Goal: Transaction & Acquisition: Purchase product/service

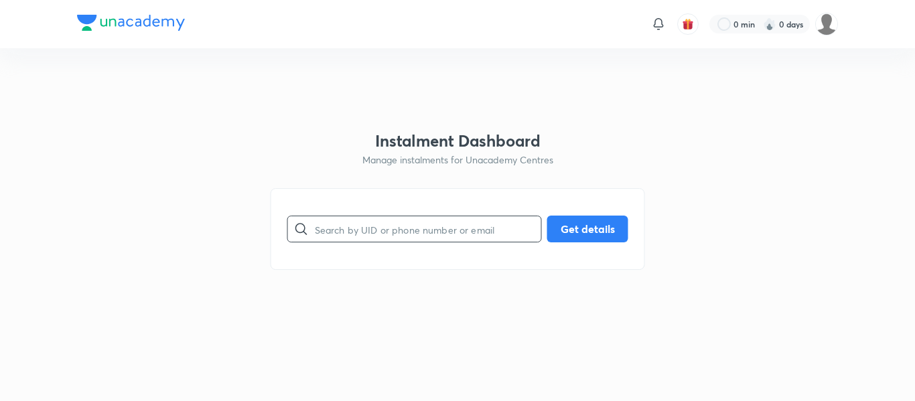
click at [375, 214] on input "text" at bounding box center [428, 229] width 226 height 34
paste input "[EMAIL_ADDRESS][DOMAIN_NAME]"
type input "[EMAIL_ADDRESS][DOMAIN_NAME]"
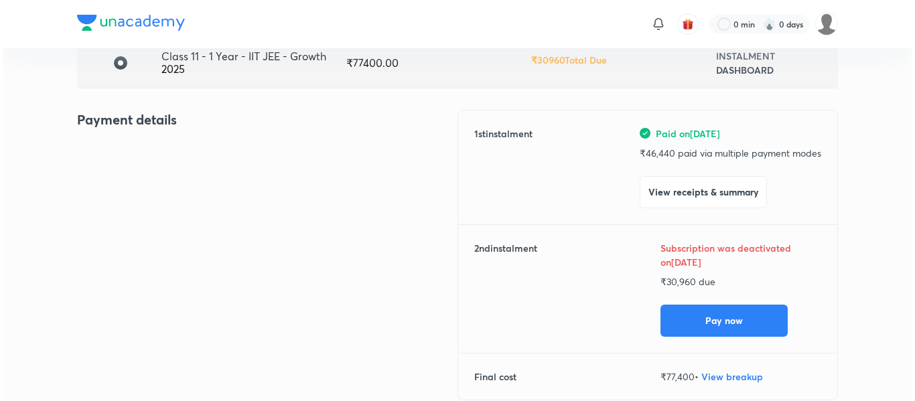
scroll to position [119, 0]
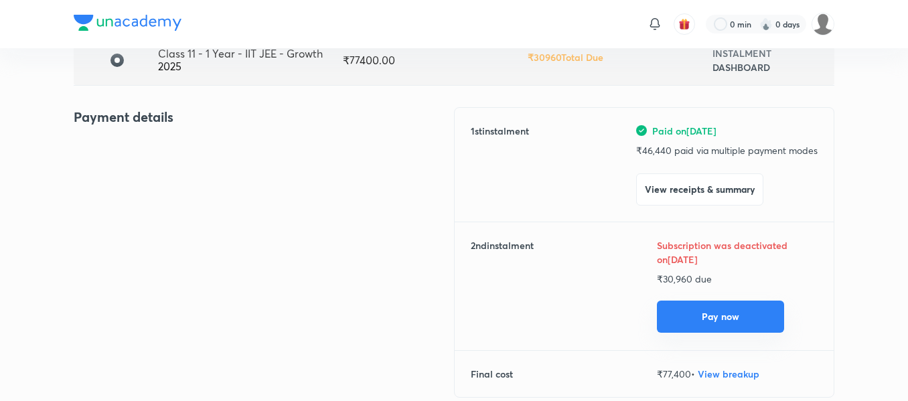
click at [688, 317] on button "Pay now" at bounding box center [720, 317] width 127 height 32
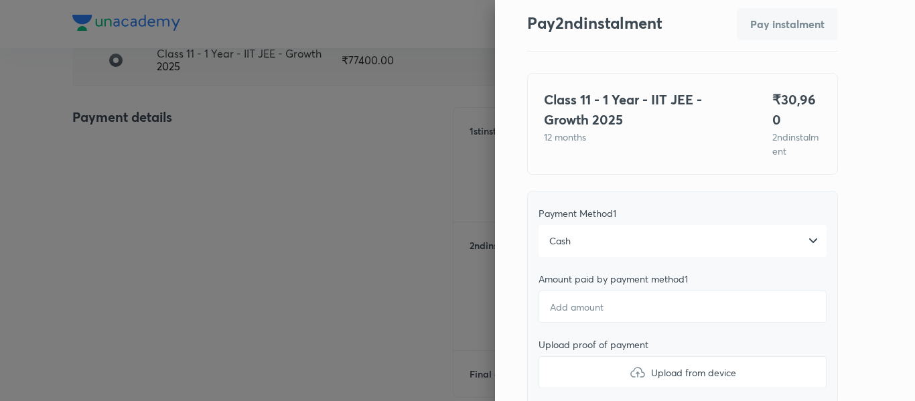
click at [600, 225] on div "Cash" at bounding box center [682, 241] width 288 height 32
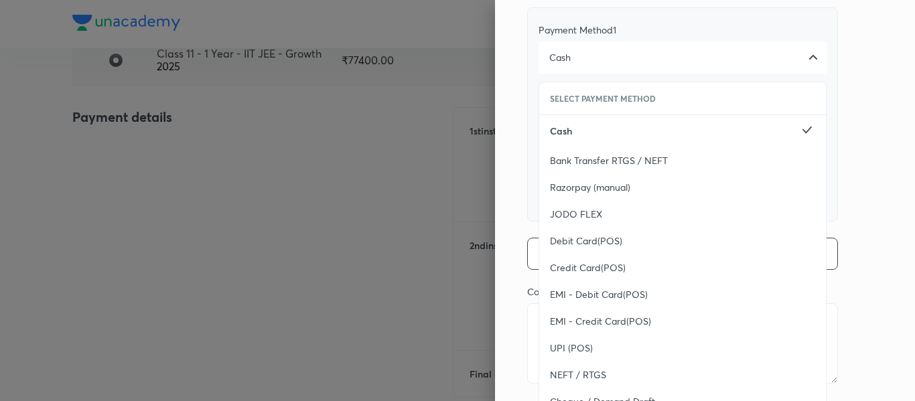
scroll to position [245, 0]
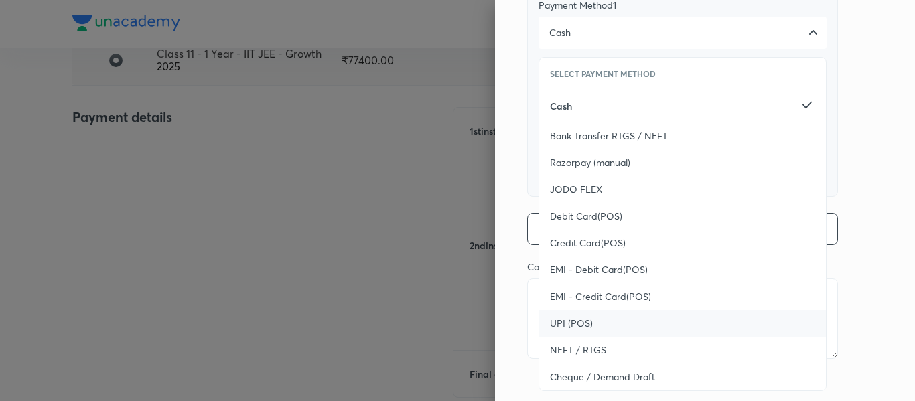
click at [580, 321] on div "UPI (POS)" at bounding box center [682, 323] width 287 height 27
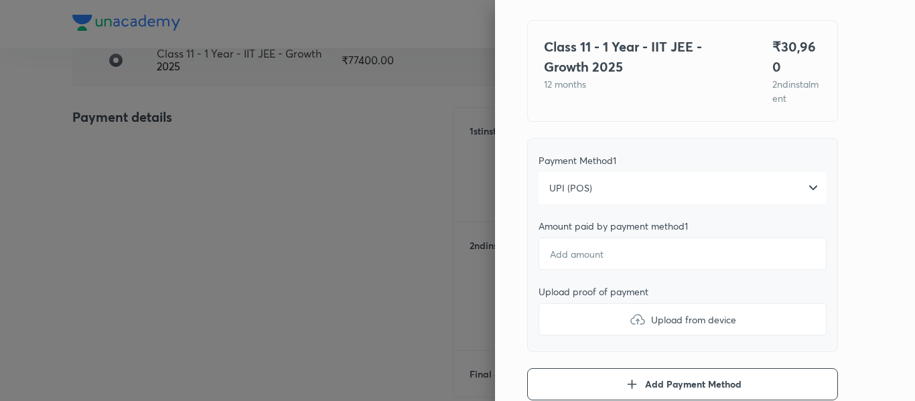
scroll to position [89, 0]
click at [570, 238] on input "number" at bounding box center [682, 254] width 288 height 32
type textarea "x"
type input "3"
type textarea "x"
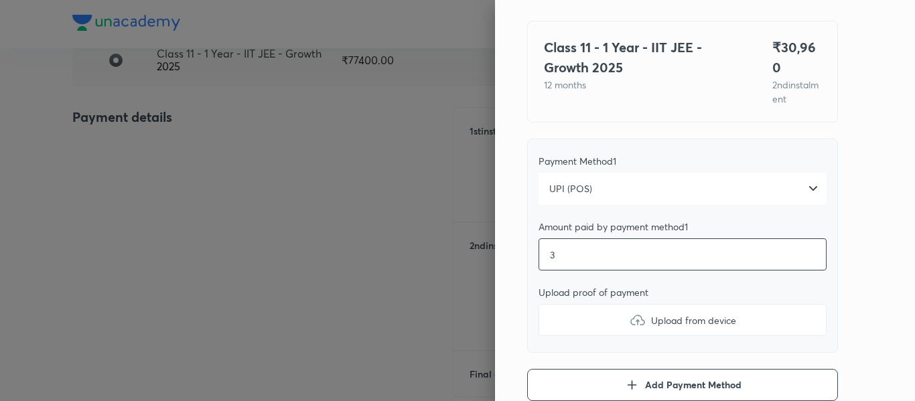
type input "30"
type textarea "x"
type input "309"
type textarea "x"
type input "3096"
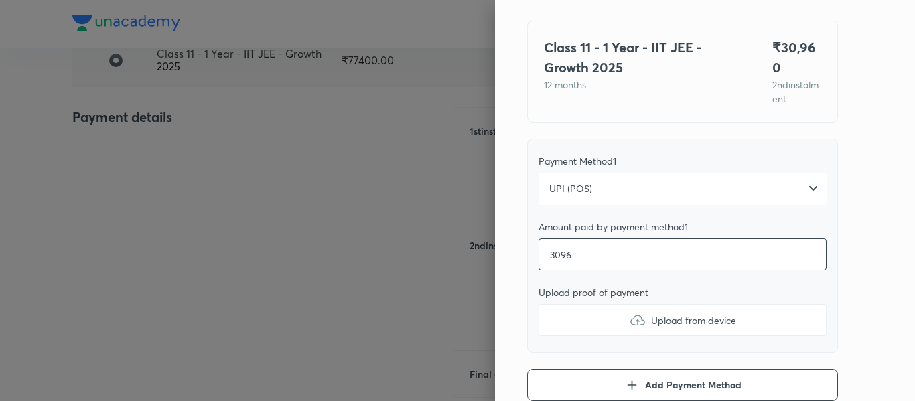
type textarea "x"
type input "30960"
type textarea "x"
type input "30960"
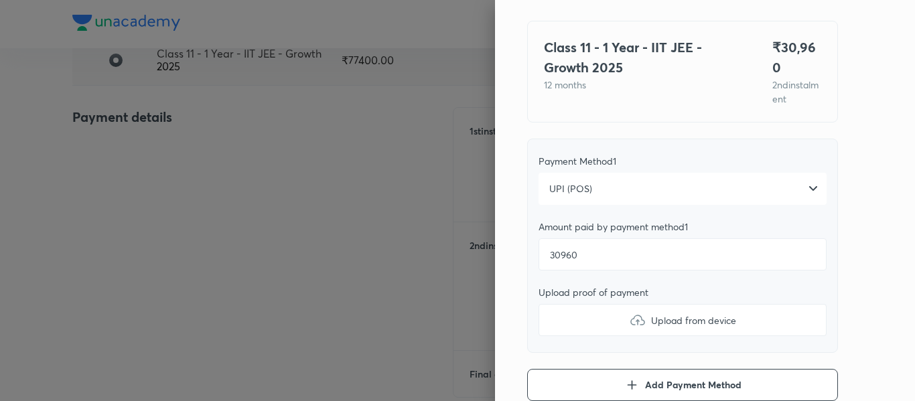
click at [585, 304] on label "Upload from device" at bounding box center [682, 320] width 288 height 32
click at [0, 0] on input "Upload from device" at bounding box center [0, 0] width 0 height 0
type textarea "x"
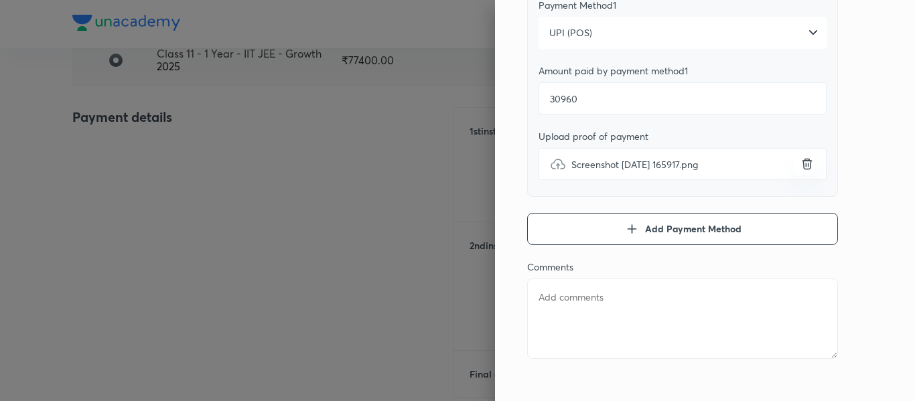
click at [586, 279] on textarea at bounding box center [682, 319] width 311 height 80
type textarea "2"
type textarea "x"
type textarea "2n"
type textarea "x"
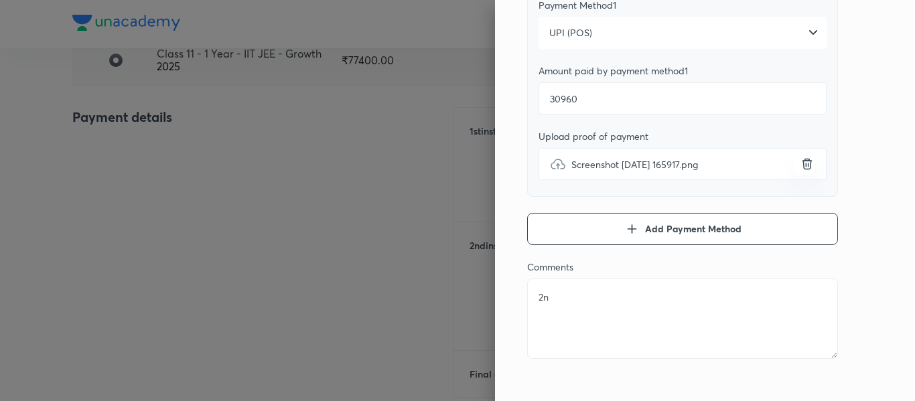
type textarea "2nd"
type textarea "x"
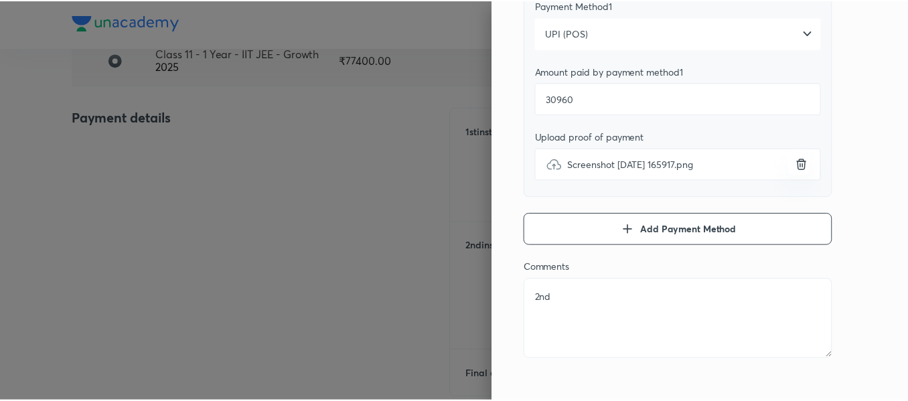
scroll to position [0, 0]
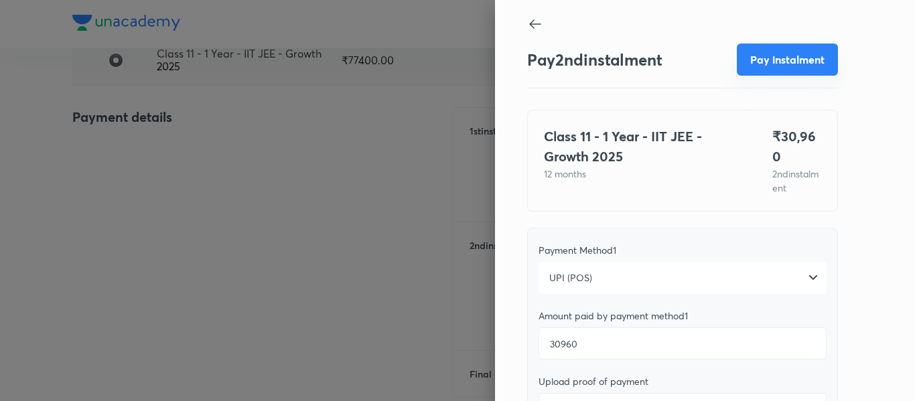
type textarea "2nd"
click at [742, 63] on button "Pay instalment" at bounding box center [786, 60] width 101 height 32
type textarea "x"
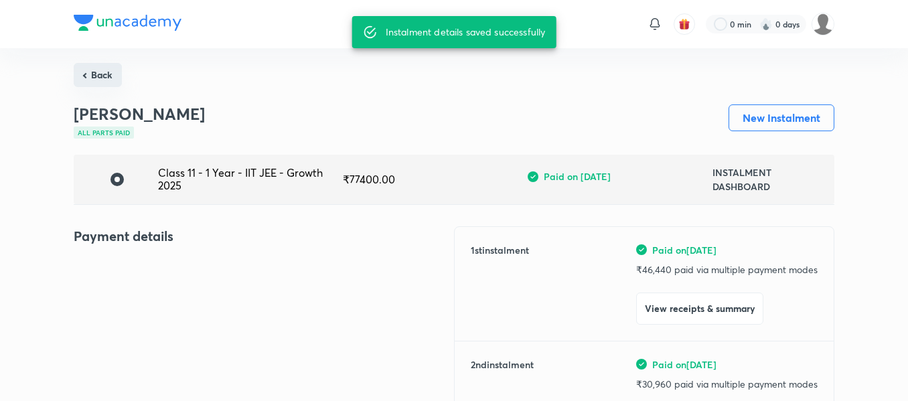
click at [102, 76] on button "Back" at bounding box center [98, 75] width 48 height 24
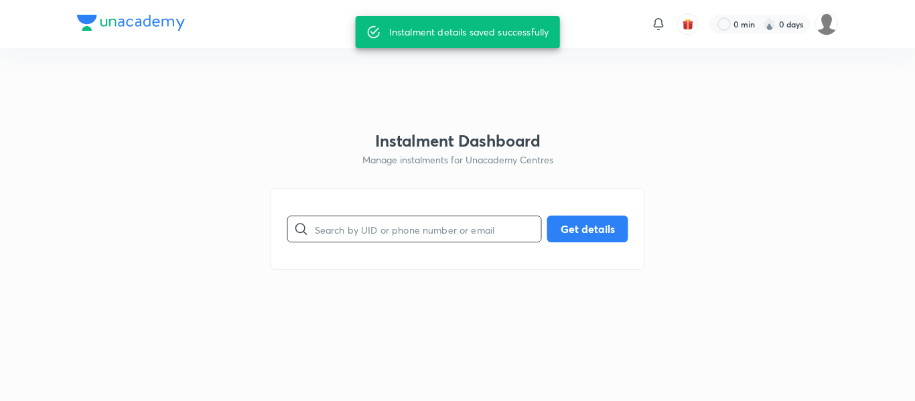
click at [387, 232] on input "text" at bounding box center [428, 229] width 226 height 34
paste input "[EMAIL_ADDRESS][DOMAIN_NAME]"
type input "[EMAIL_ADDRESS][DOMAIN_NAME]"
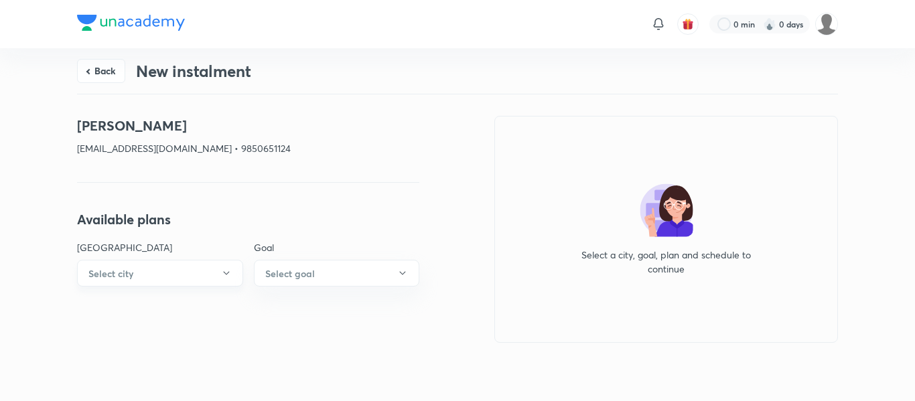
click at [220, 276] on button "Select city" at bounding box center [160, 273] width 166 height 27
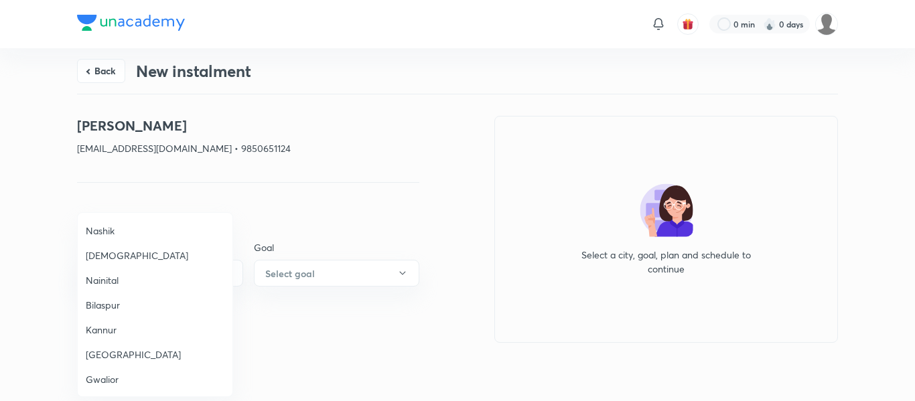
click at [103, 73] on div at bounding box center [457, 200] width 915 height 401
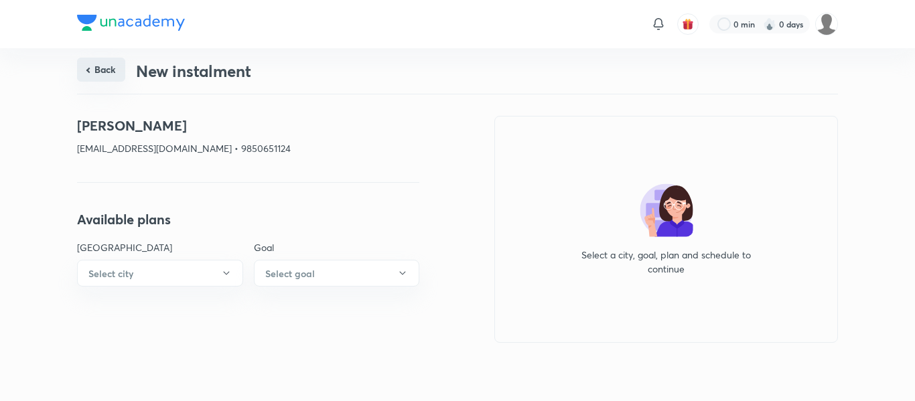
click at [104, 67] on button "Back" at bounding box center [101, 70] width 48 height 24
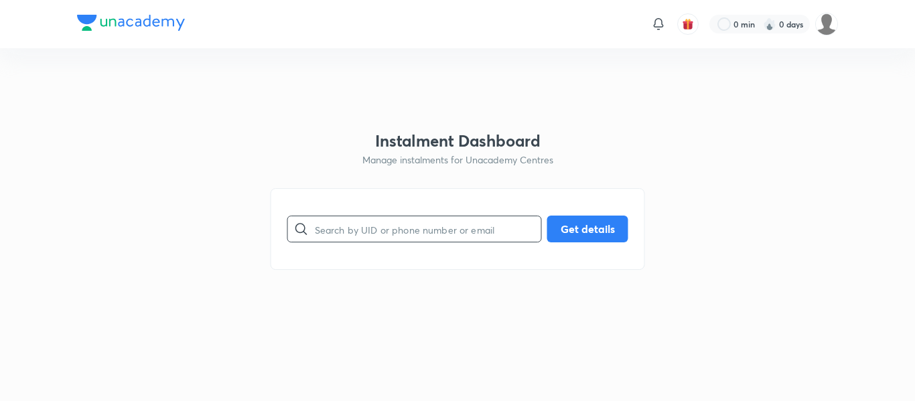
click at [327, 232] on input "text" at bounding box center [428, 229] width 226 height 34
paste input "9850651124"
type input "9850651124"
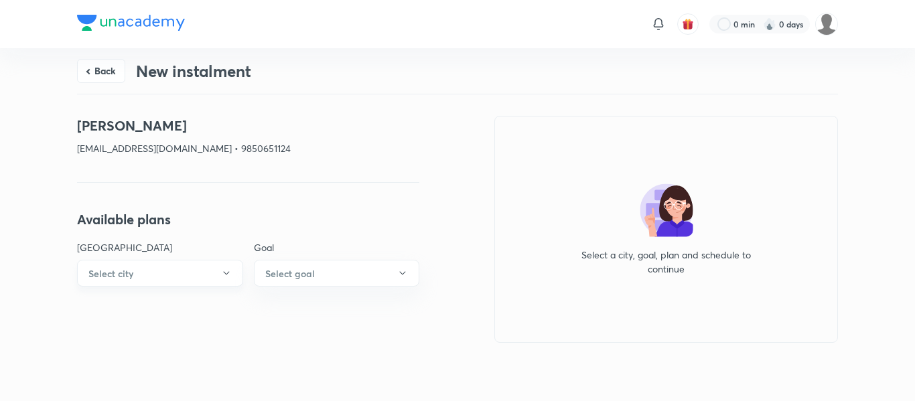
click at [230, 269] on icon "button" at bounding box center [226, 273] width 11 height 11
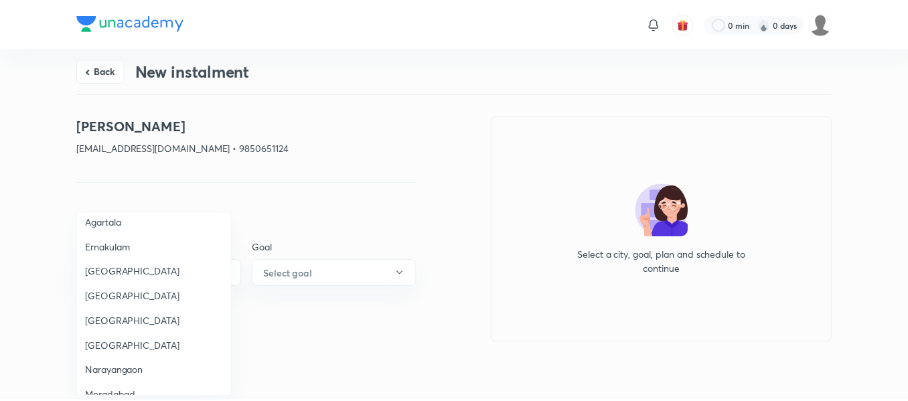
scroll to position [629, 0]
click at [172, 341] on span "[GEOGRAPHIC_DATA]" at bounding box center [155, 345] width 139 height 14
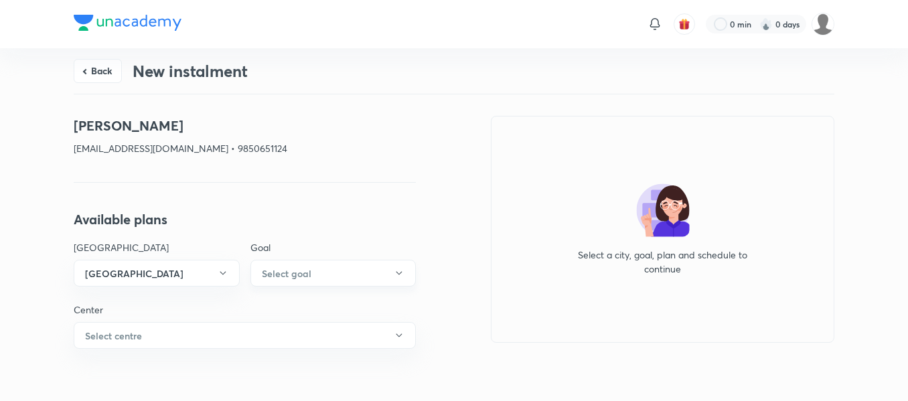
click at [299, 264] on button "Select goal" at bounding box center [333, 273] width 166 height 27
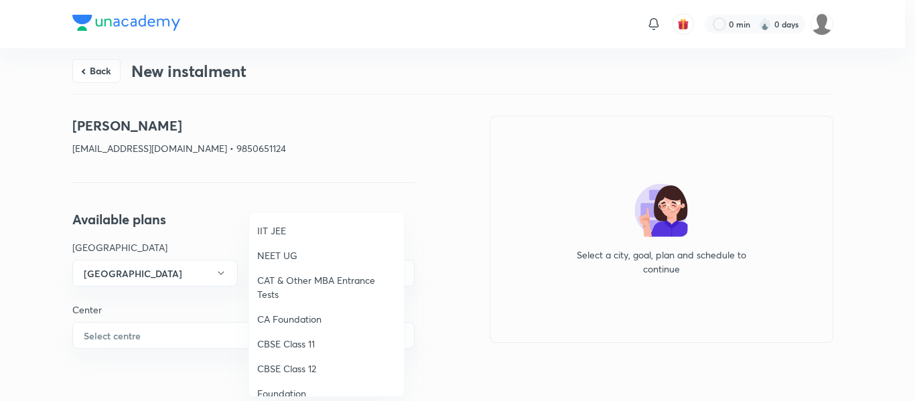
click at [278, 232] on span "IIT JEE" at bounding box center [326, 231] width 139 height 14
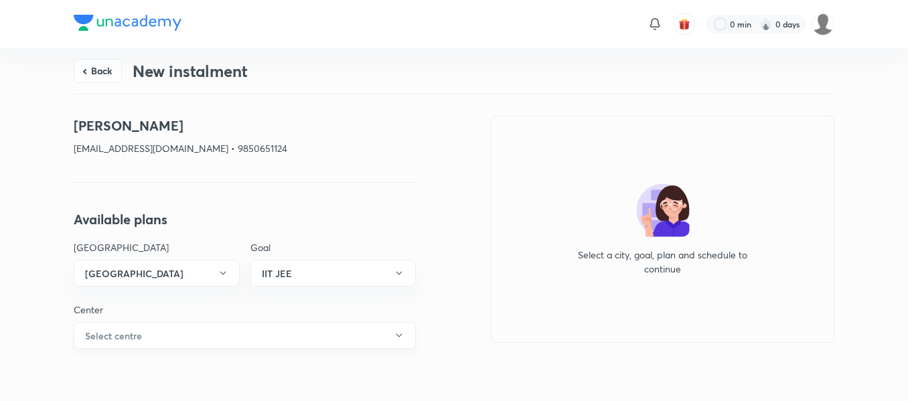
click at [210, 325] on button "Select centre" at bounding box center [245, 335] width 342 height 27
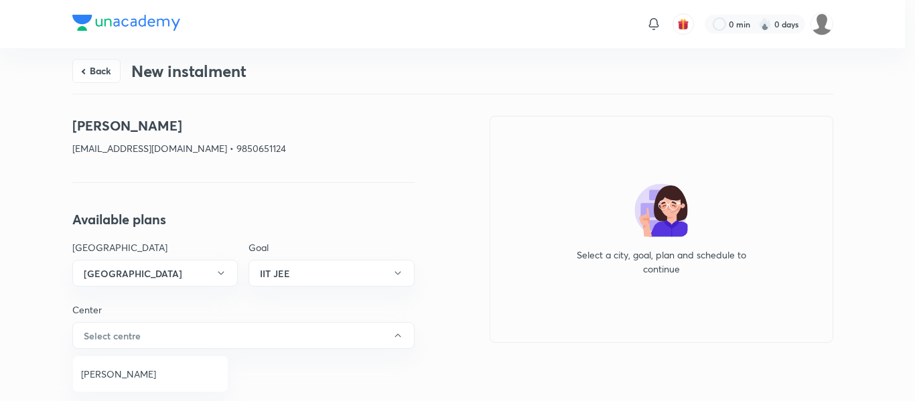
click at [155, 368] on span "[PERSON_NAME]" at bounding box center [150, 374] width 139 height 14
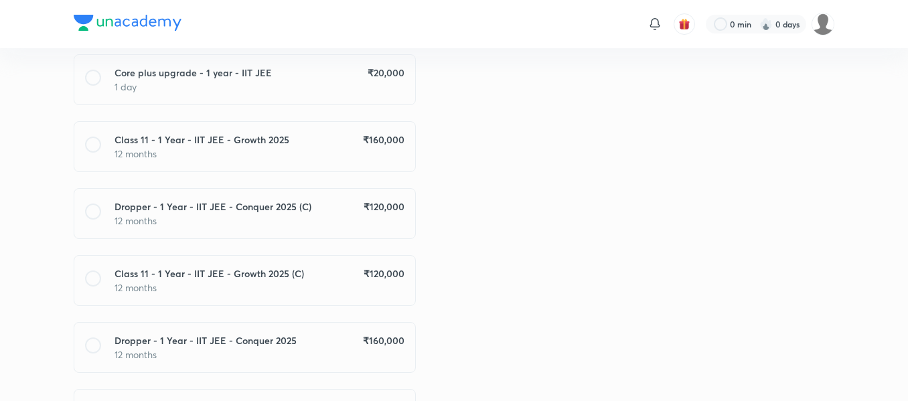
scroll to position [381, 0]
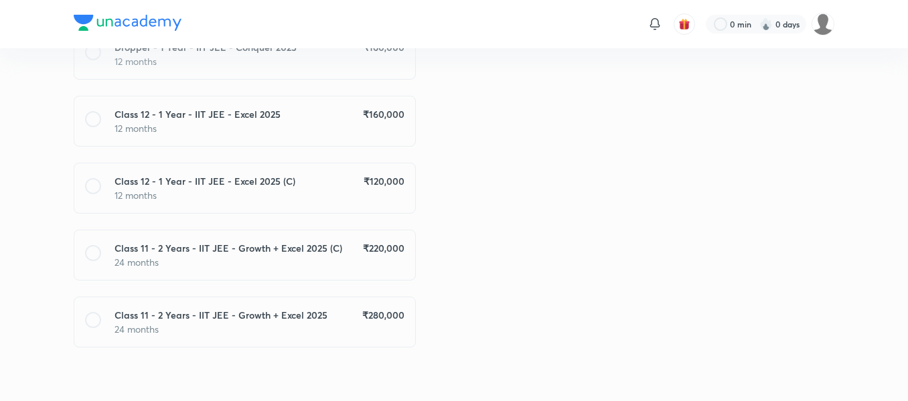
click at [406, 320] on div "Class 11 - 2 Years - IIT JEE - Growth + Excel 2025 ₹ 280,000 24 months" at bounding box center [245, 322] width 342 height 51
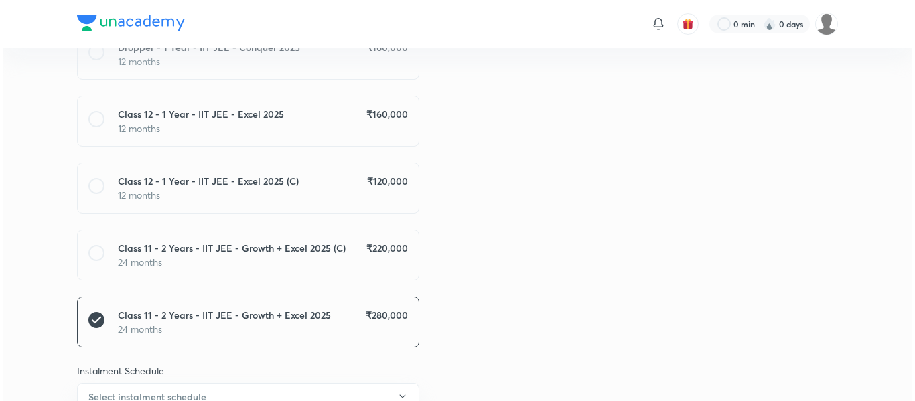
scroll to position [733, 0]
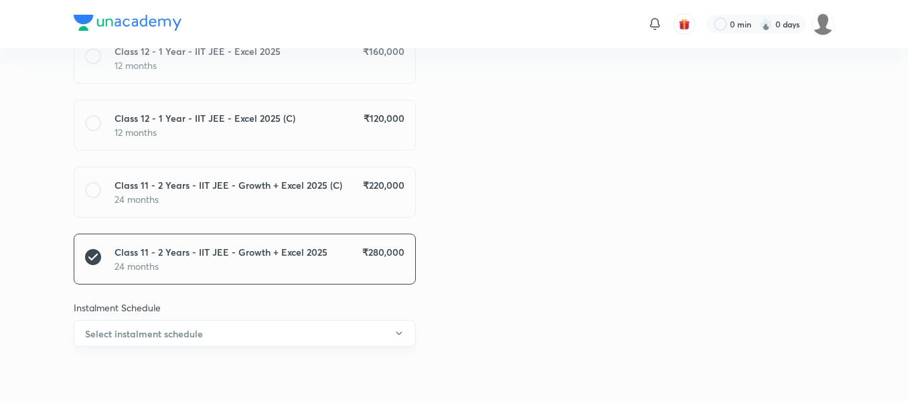
click at [387, 326] on button "Select instalment schedule" at bounding box center [245, 333] width 342 height 27
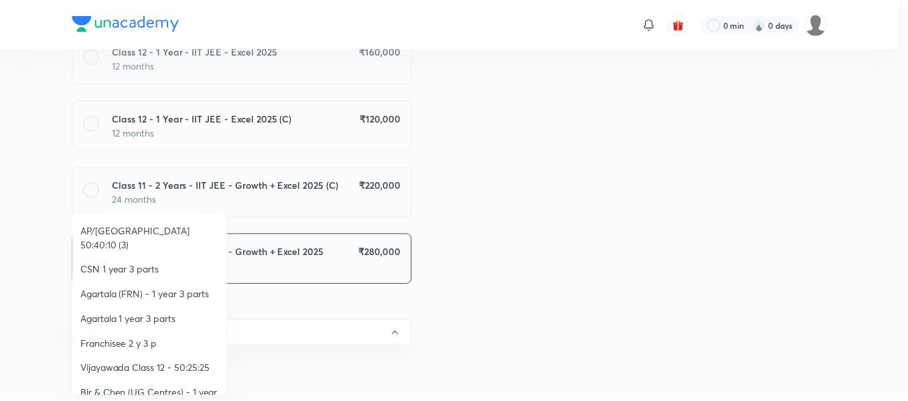
scroll to position [275, 0]
click at [119, 334] on span "Franchisee 2 y 3 p" at bounding box center [150, 341] width 139 height 14
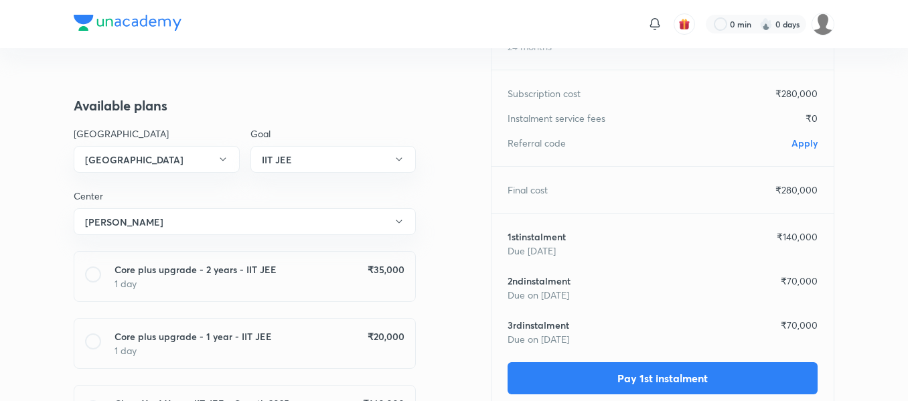
scroll to position [0, 0]
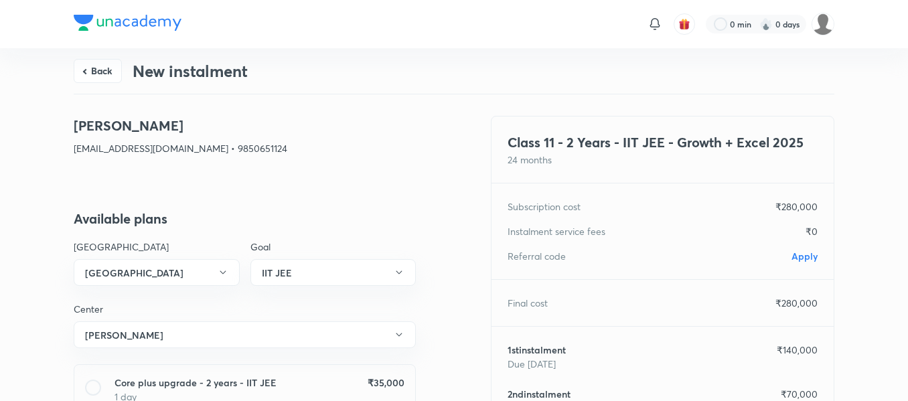
click at [799, 259] on span "Apply" at bounding box center [804, 256] width 26 height 13
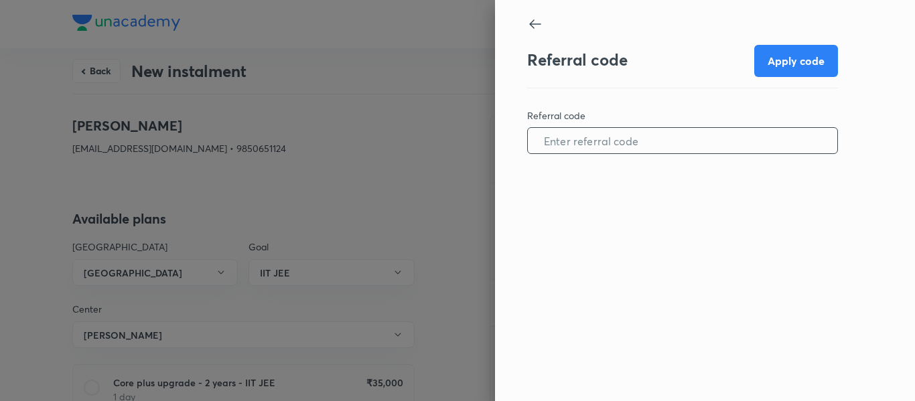
click at [684, 156] on input "text" at bounding box center [682, 141] width 309 height 34
paste input "CHHA0960FFO1N7"
type input "CHHA0960FFO1N7"
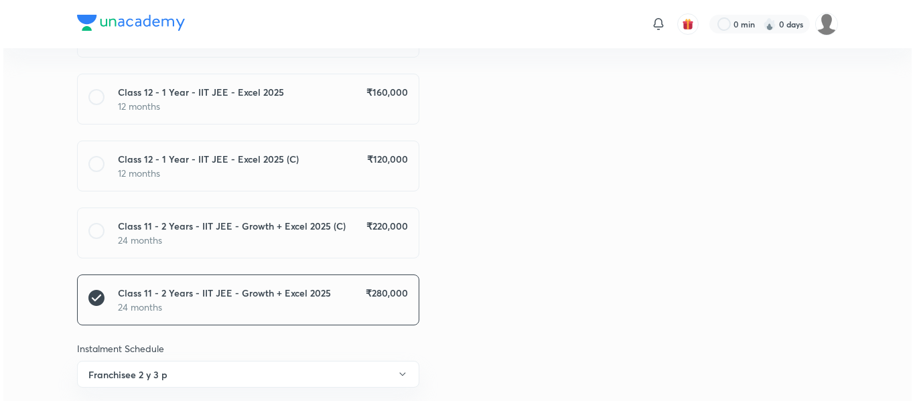
scroll to position [733, 0]
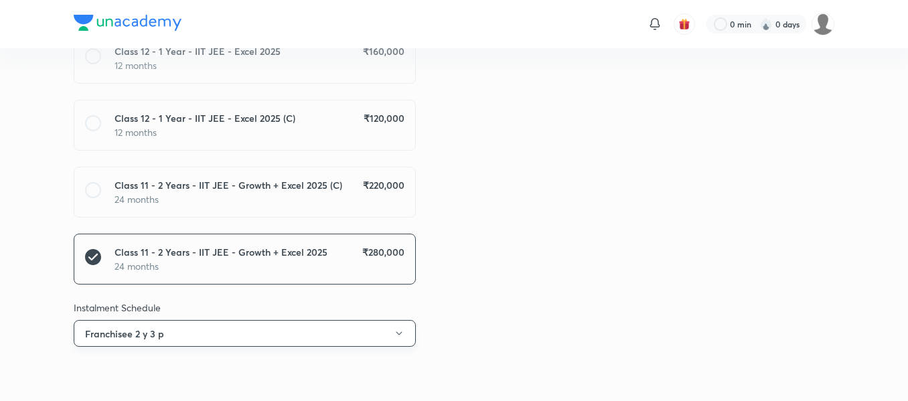
click at [371, 326] on button "Franchisee 2 y 3 p" at bounding box center [245, 333] width 342 height 27
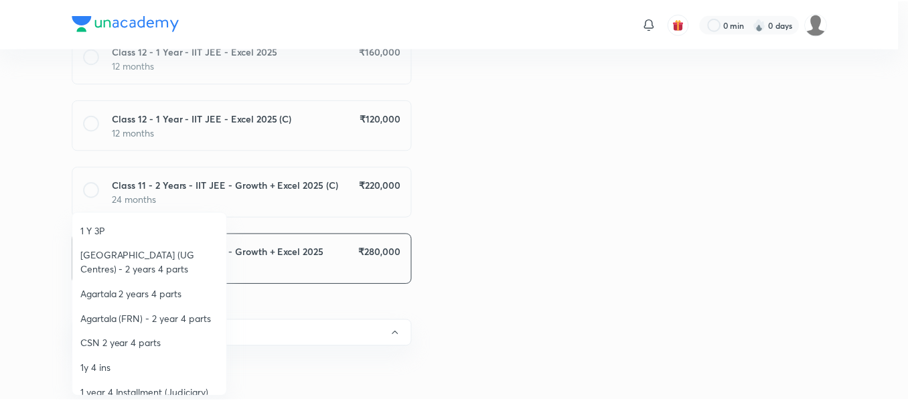
scroll to position [563, 0]
click at [155, 336] on span "CSN 2 year 4 parts" at bounding box center [150, 343] width 139 height 14
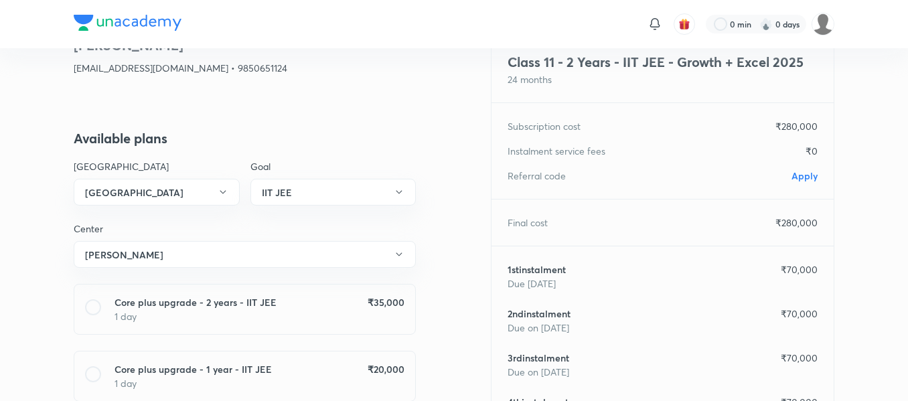
scroll to position [0, 0]
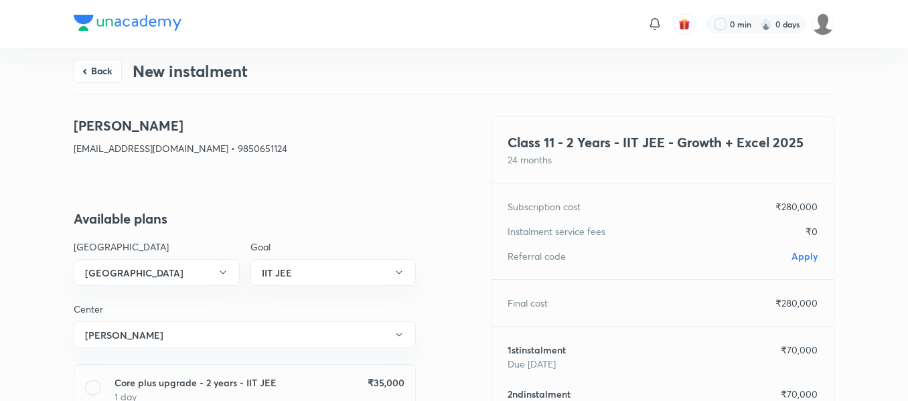
click at [803, 257] on span "Apply" at bounding box center [804, 256] width 26 height 13
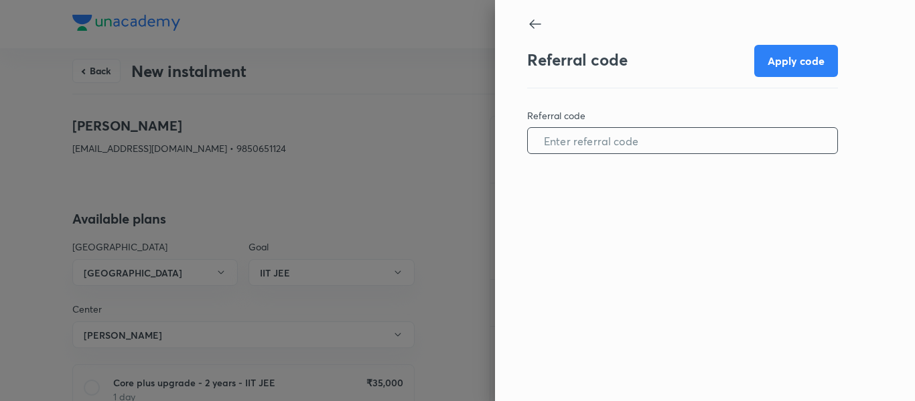
click at [629, 155] on input "text" at bounding box center [682, 141] width 309 height 34
paste input "CHHA0960FFO1N7"
type input "CHHA0960FFO1N7"
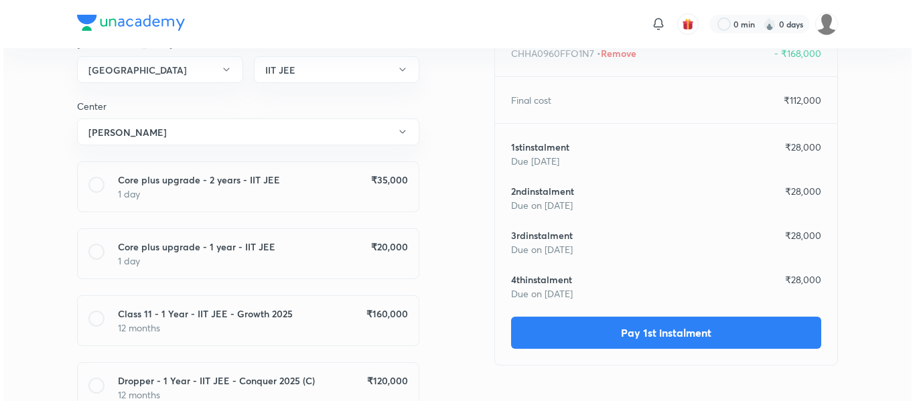
scroll to position [217, 0]
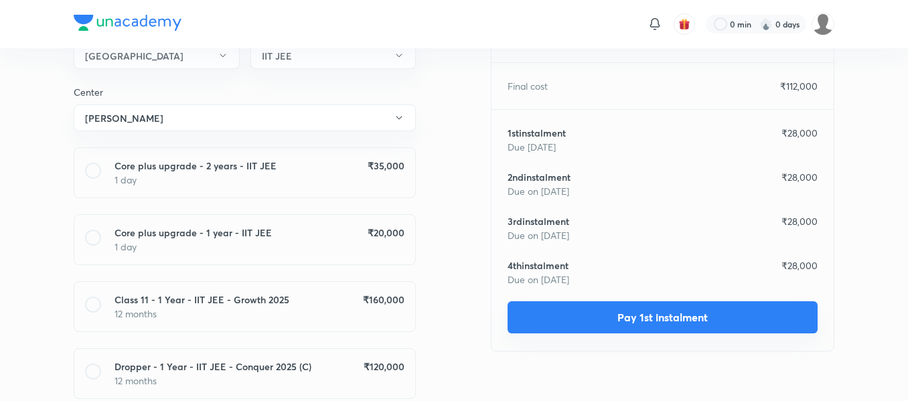
click at [590, 317] on button "Pay 1st instalment" at bounding box center [662, 317] width 310 height 32
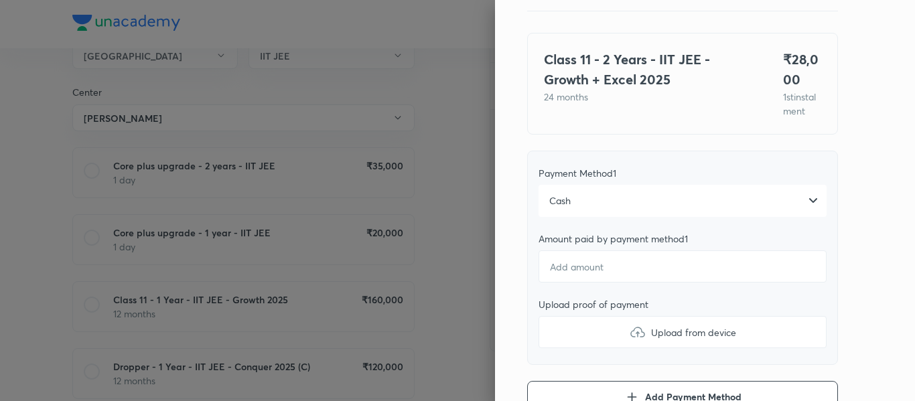
scroll to position [78, 0]
click at [588, 282] on input "number" at bounding box center [682, 266] width 288 height 32
type textarea "x"
type input "2"
type textarea "x"
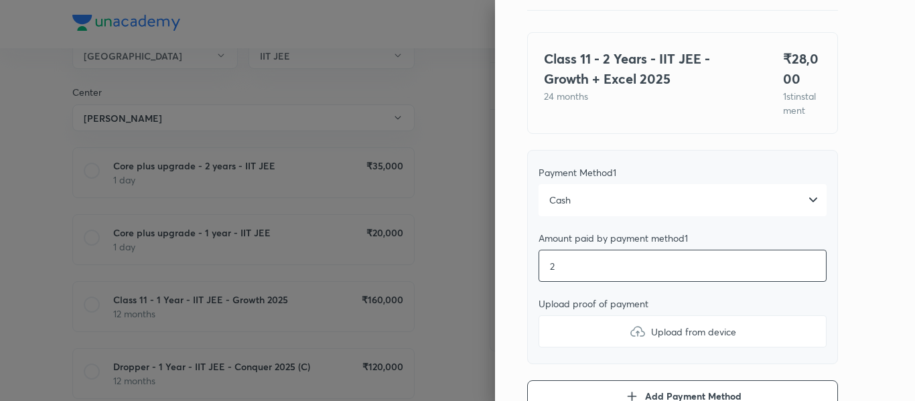
type input "28"
type textarea "x"
type input "280"
type textarea "x"
type input "2800"
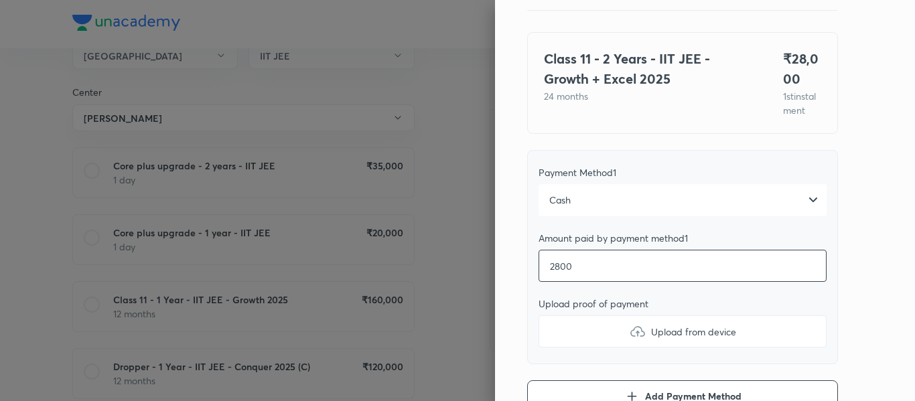
type textarea "x"
type input "28000"
type textarea "x"
type input "28000"
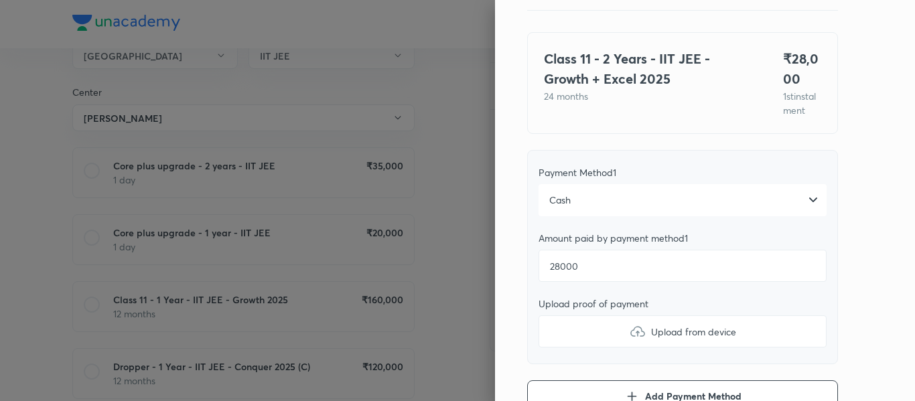
click at [597, 347] on label "Upload from device" at bounding box center [682, 331] width 288 height 32
click at [0, 0] on input "Upload from device" at bounding box center [0, 0] width 0 height 0
type textarea "x"
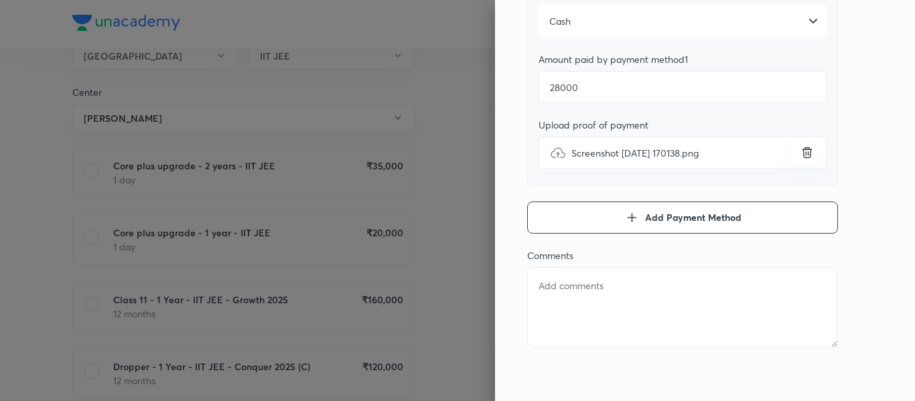
scroll to position [273, 0]
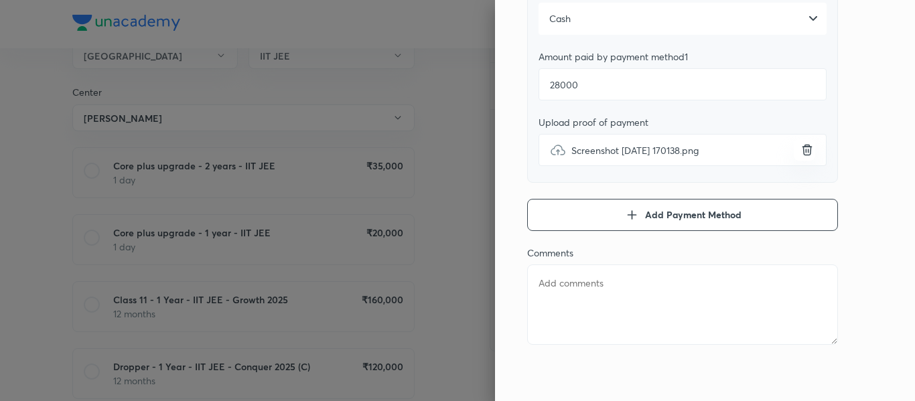
click at [593, 277] on textarea at bounding box center [682, 304] width 311 height 80
type textarea "1"
type textarea "x"
type textarea "1t"
type textarea "x"
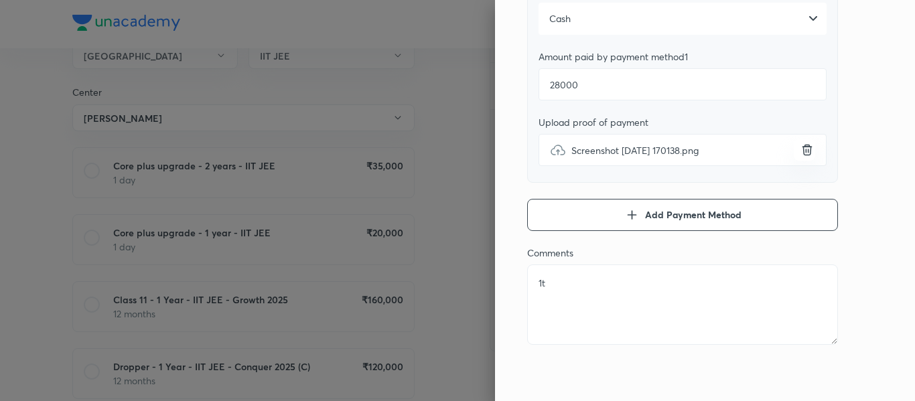
type textarea "1"
type textarea "x"
type textarea "1s"
type textarea "x"
type textarea "1st"
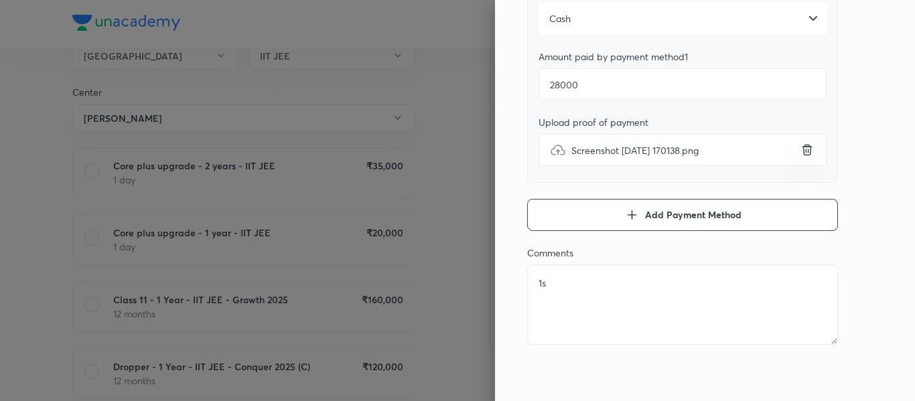
type textarea "x"
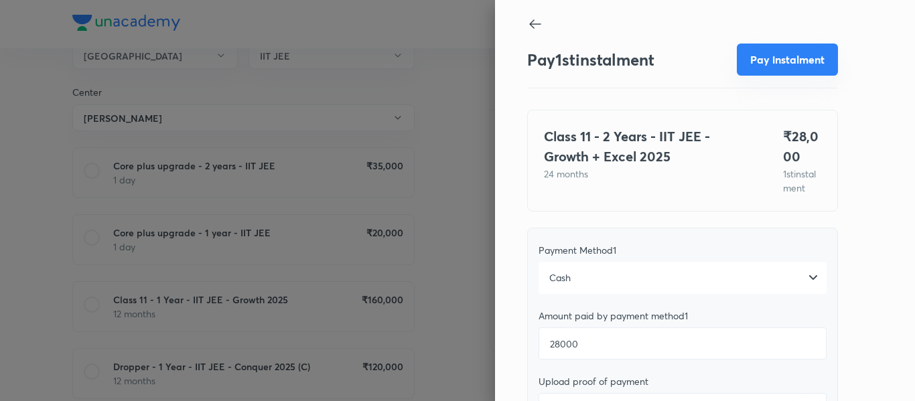
type textarea "1st"
click at [760, 62] on button "Pay instalment" at bounding box center [786, 60] width 101 height 32
